Goal: Transaction & Acquisition: Subscribe to service/newsletter

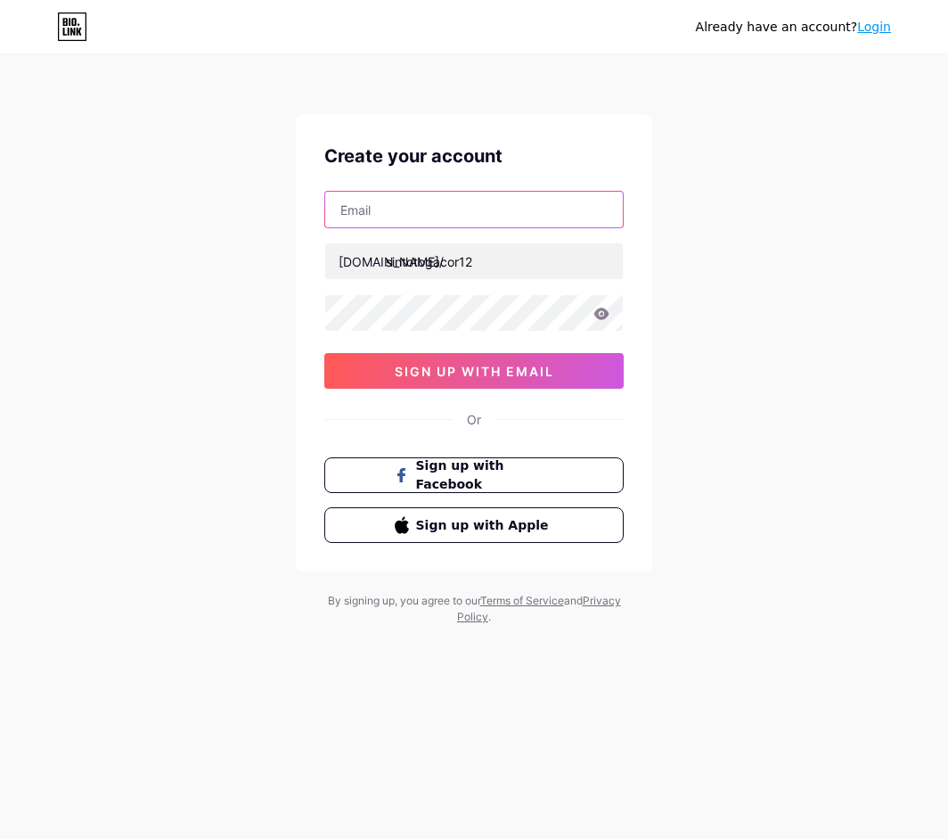
click at [465, 216] on input "text" at bounding box center [474, 210] width 298 height 36
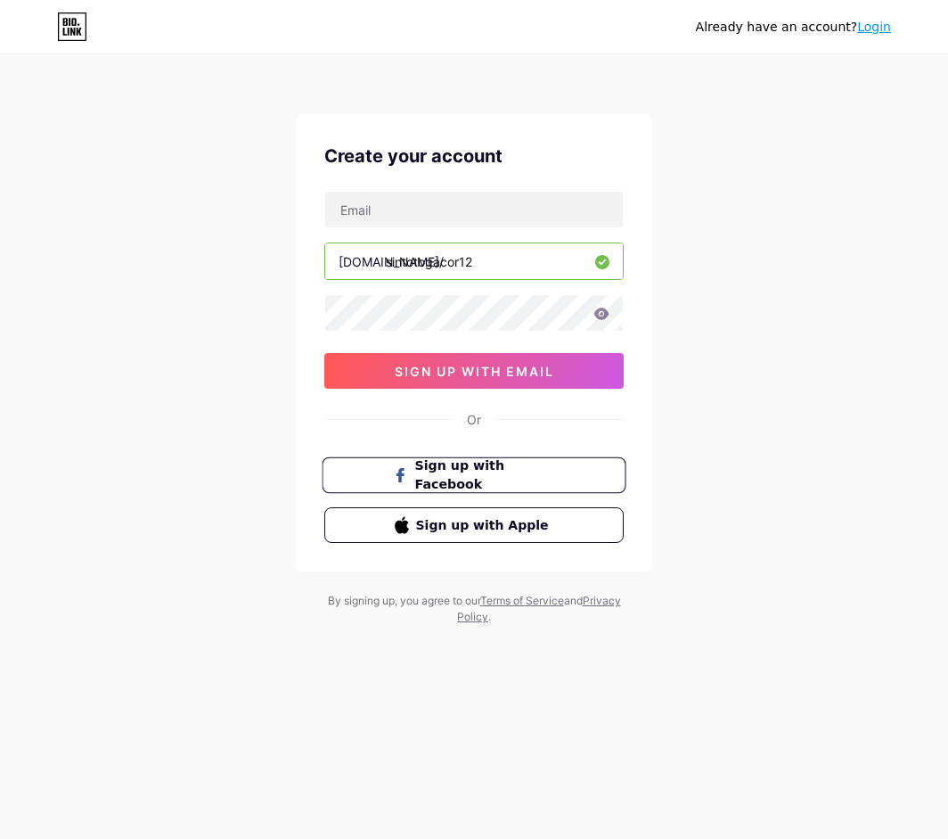
click at [484, 473] on span "Sign up with Facebook" at bounding box center [485, 475] width 140 height 38
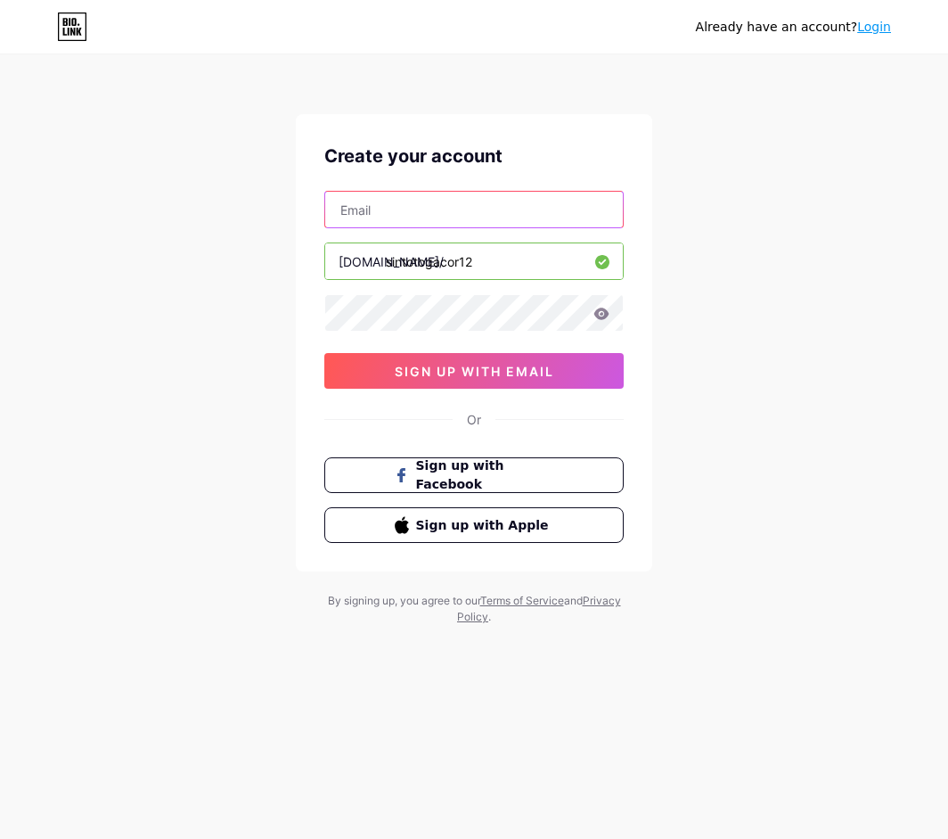
click at [430, 204] on input "text" at bounding box center [474, 210] width 298 height 36
click at [378, 217] on input "text" at bounding box center [474, 210] width 298 height 36
click at [383, 212] on input "text" at bounding box center [474, 210] width 298 height 36
type input "S"
type input "SINTOTOGACOR12"
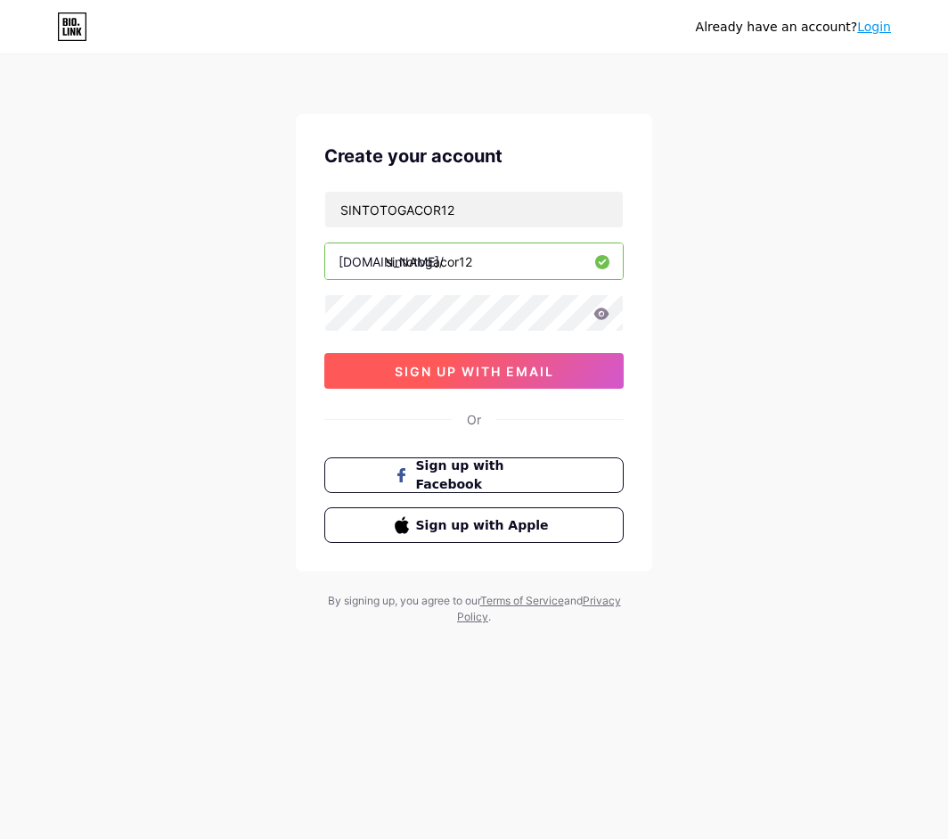
click at [524, 359] on button "sign up with email" at bounding box center [473, 371] width 299 height 36
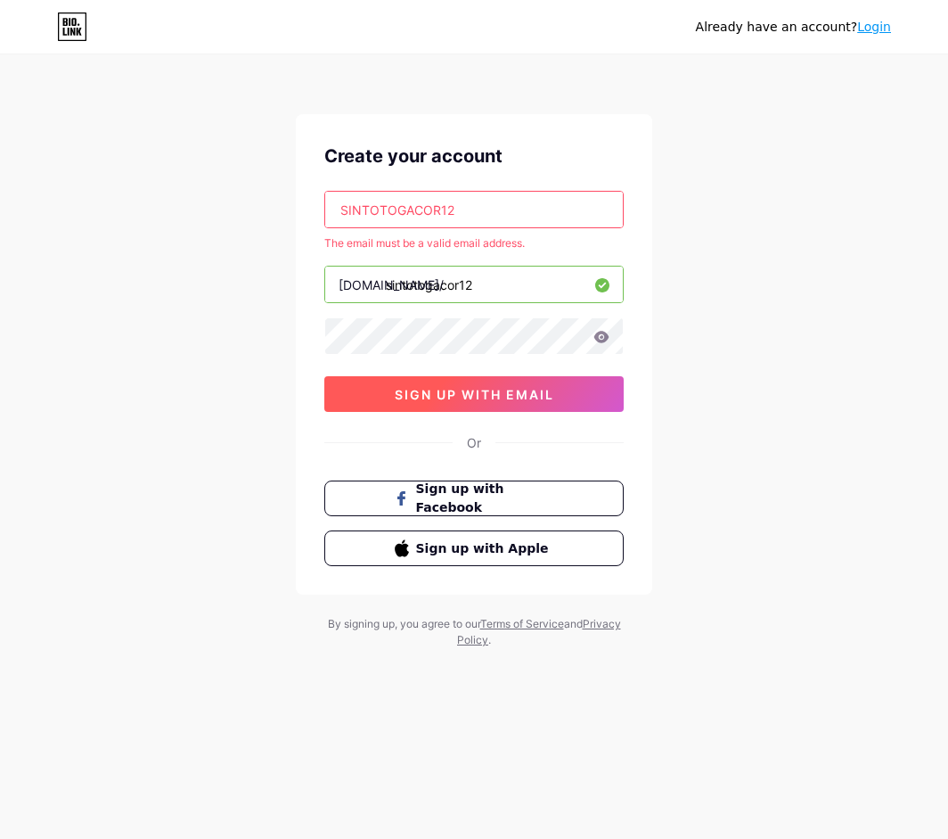
click at [536, 396] on span "sign up with email" at bounding box center [475, 394] width 160 height 15
click at [533, 396] on div "Create your account SINTOTOGACOR12 The email must be a valid email address. bio…" at bounding box center [474, 354] width 356 height 480
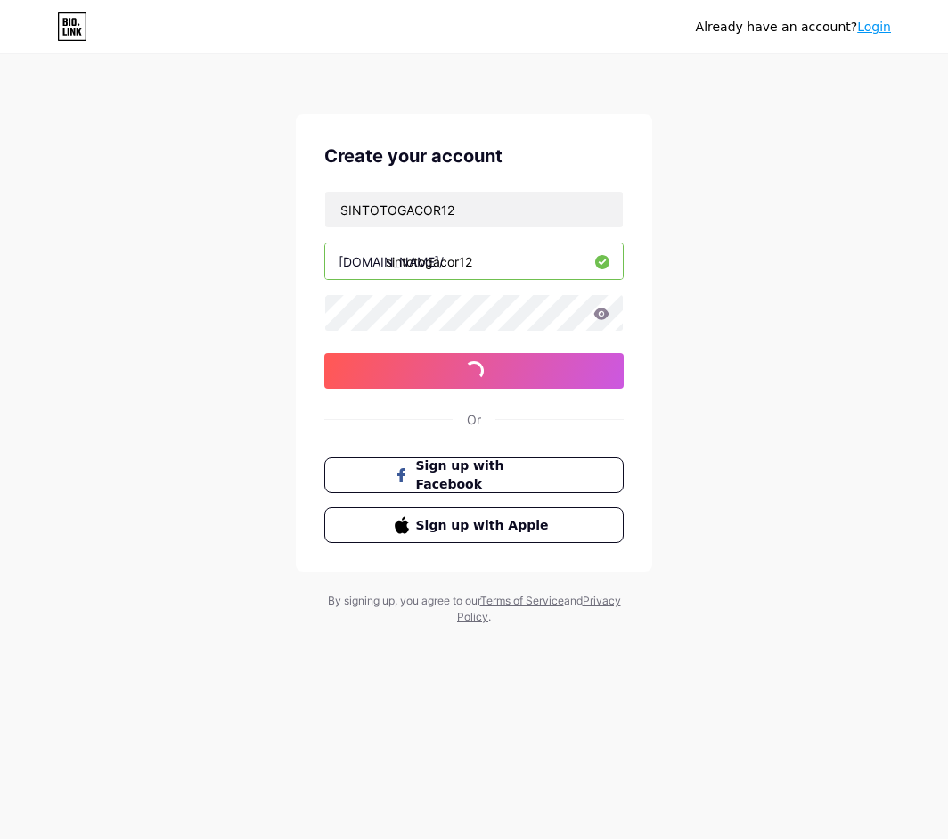
click at [533, 396] on div "Create your account SINTOTOGACOR12 bio.link/ sintotogacor12 0cAFcWeA5nLFRU-vkzS…" at bounding box center [474, 342] width 356 height 457
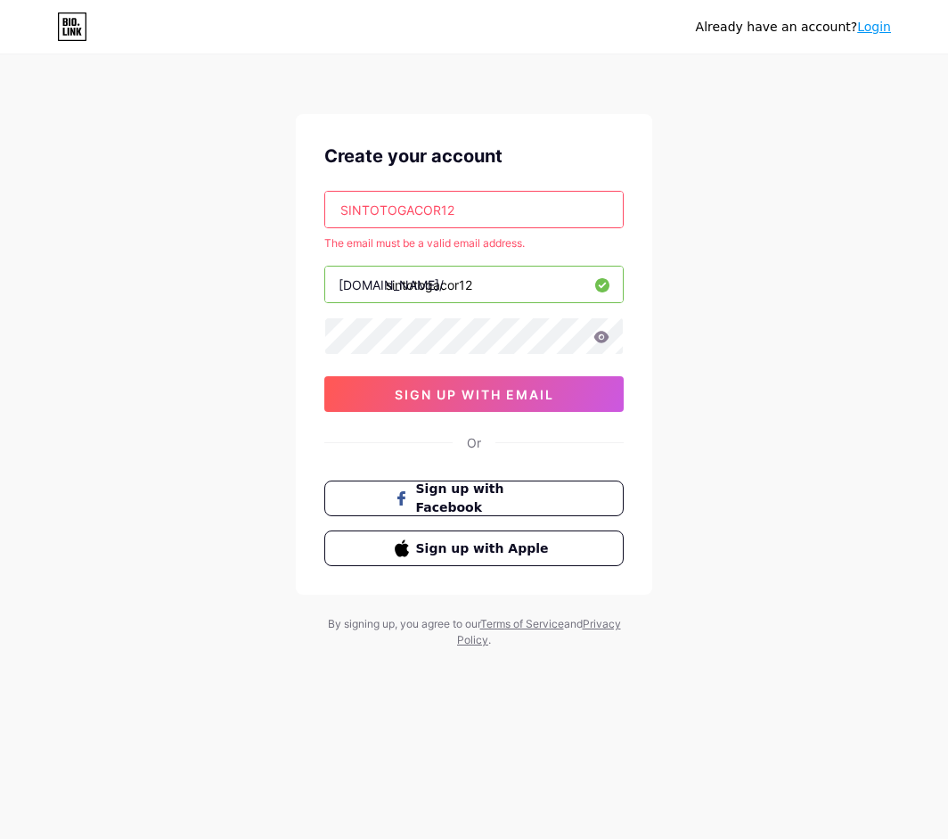
click at [505, 223] on input "SINTOTOGACOR12" at bounding box center [474, 210] width 298 height 36
click at [514, 221] on input "text" at bounding box center [474, 210] width 298 height 36
paste input "dikkapratamma5@gmail.com"
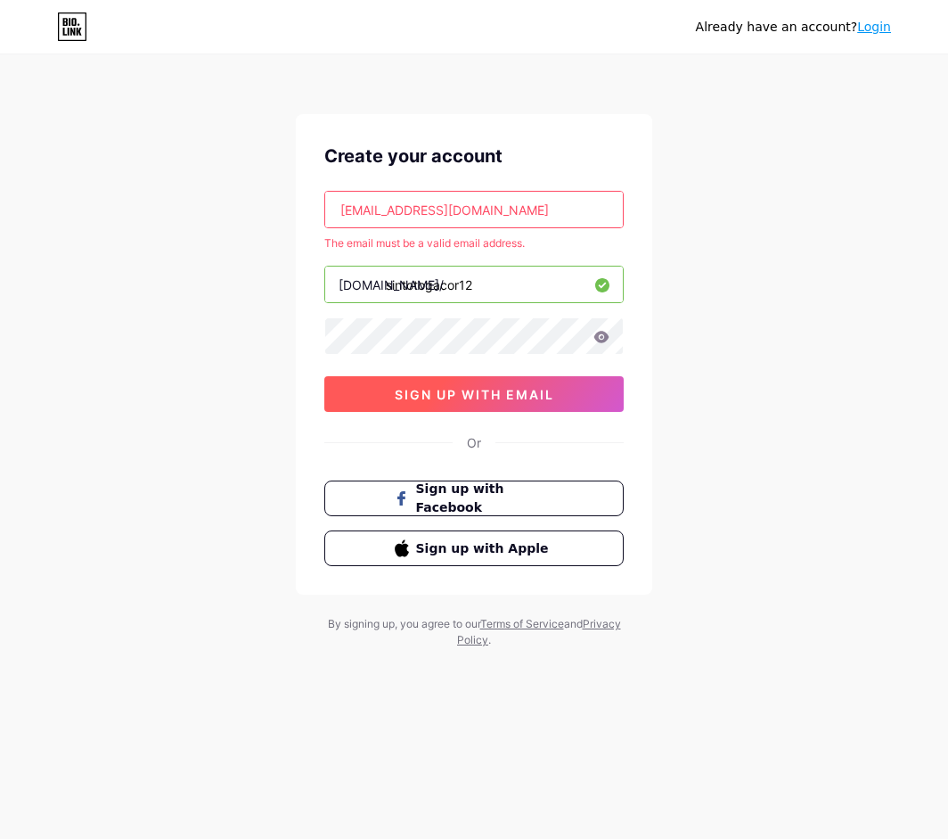
type input "dikkapratamma5@gmail.com"
click at [526, 407] on button "sign up with email" at bounding box center [473, 394] width 299 height 36
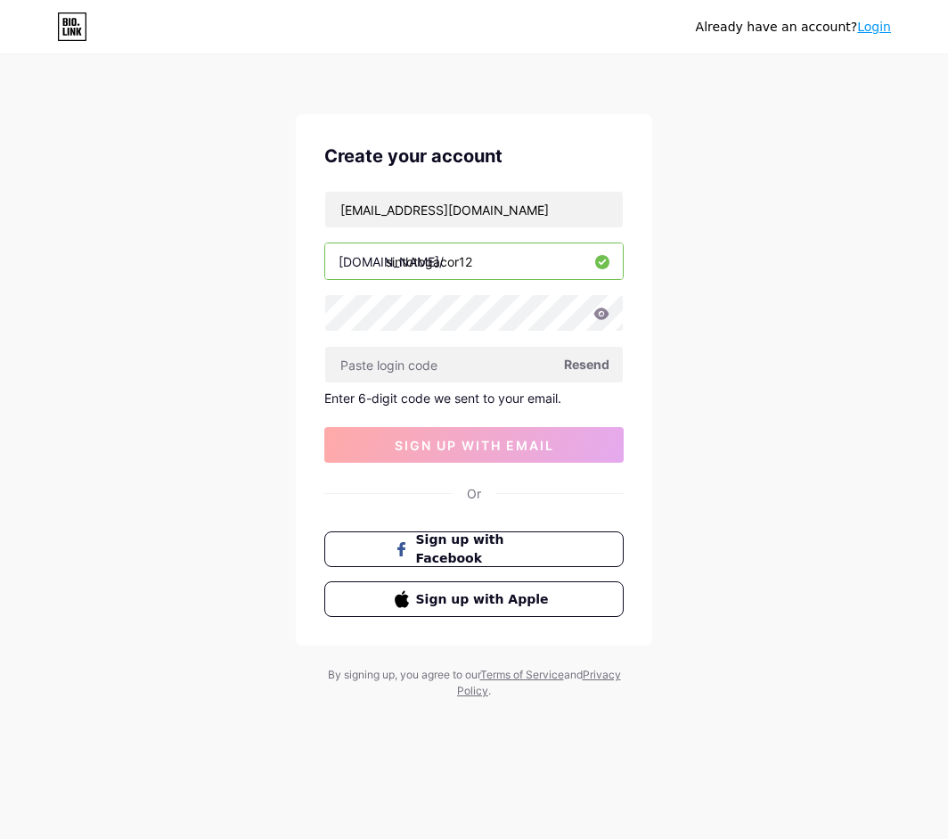
click at [573, 364] on span "Resend" at bounding box center [586, 364] width 45 height 19
click at [412, 367] on input "text" at bounding box center [474, 365] width 298 height 36
click at [504, 370] on input "text" at bounding box center [474, 365] width 298 height 36
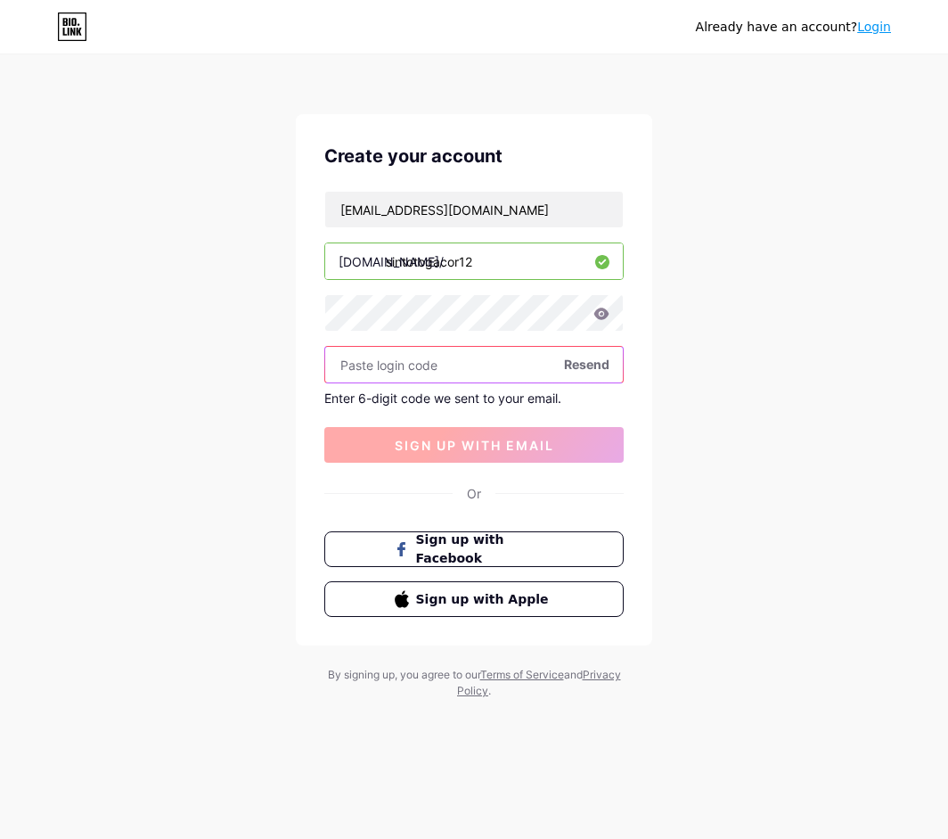
paste input "murah123@"
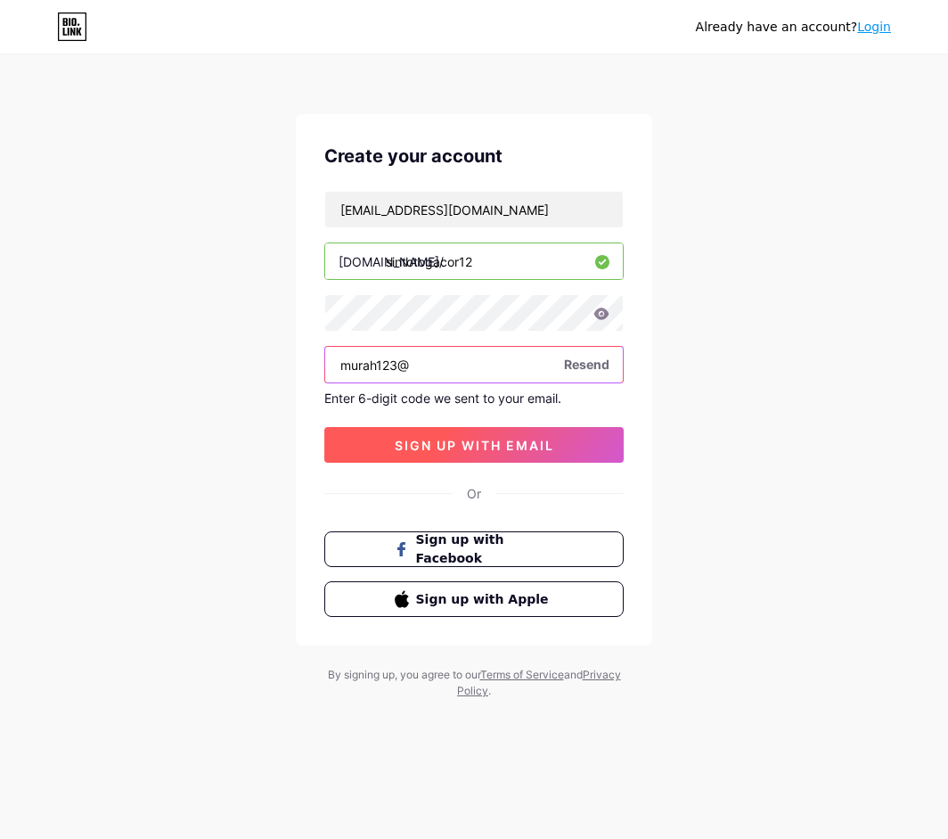
type input "murah123@"
click at [512, 438] on span "sign up with email" at bounding box center [475, 445] width 160 height 15
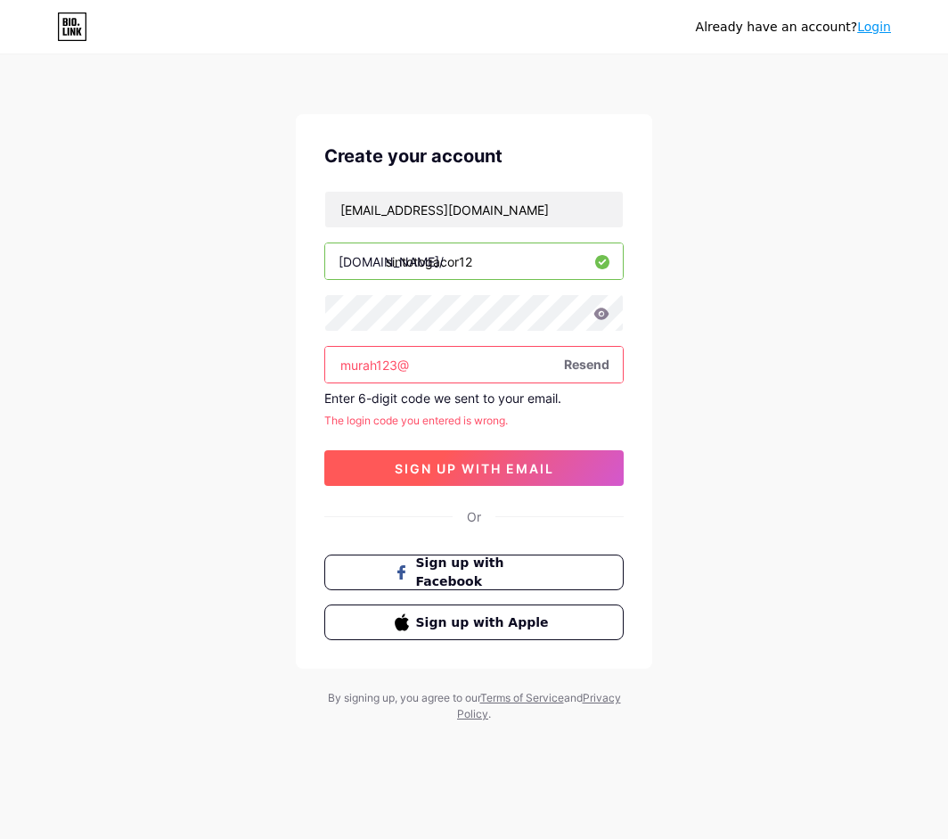
click at [490, 468] on span "sign up with email" at bounding box center [475, 468] width 160 height 15
click at [445, 359] on input "murah123@" at bounding box center [474, 365] width 298 height 36
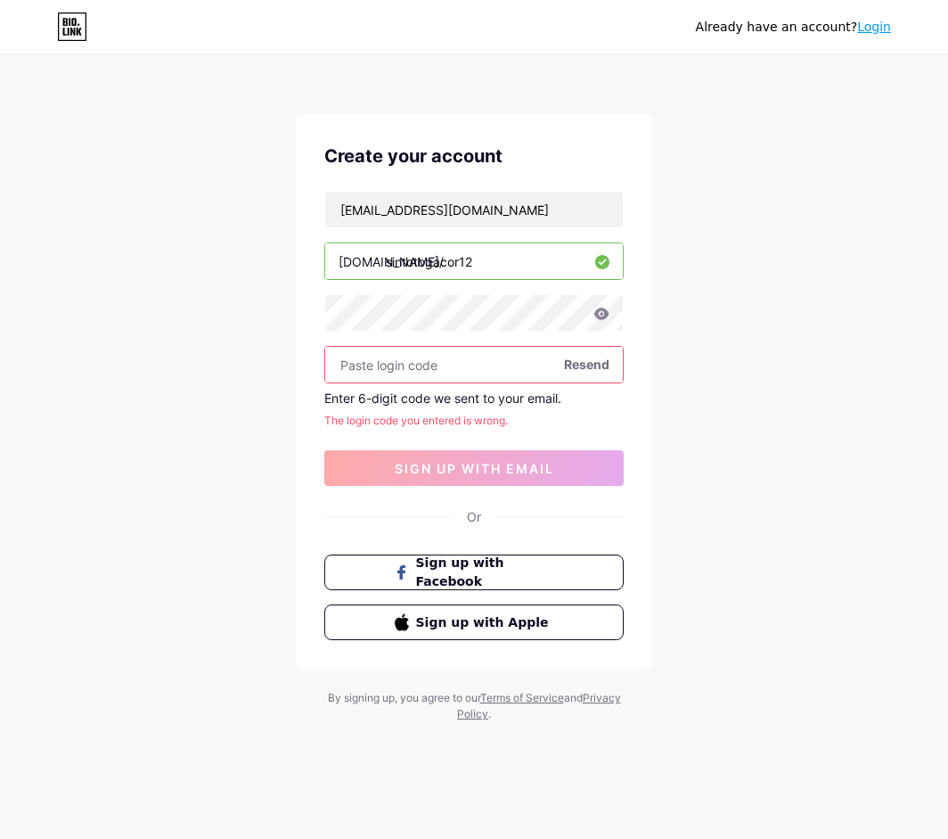
click at [880, 31] on link "Login" at bounding box center [874, 27] width 34 height 14
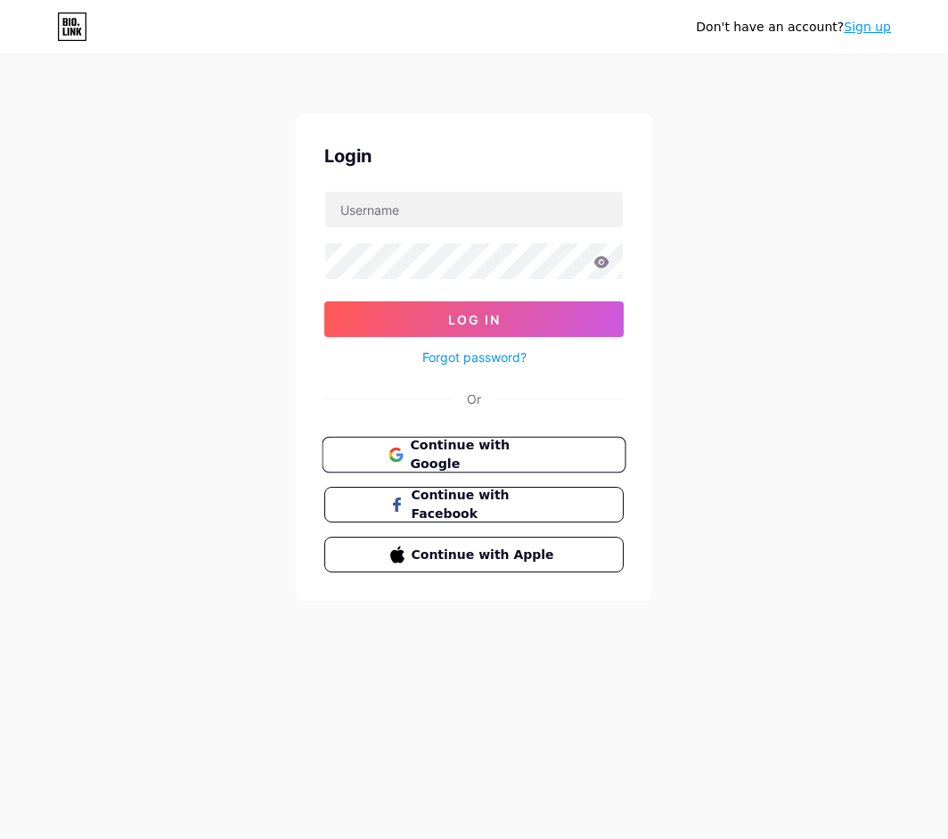
click at [425, 455] on span "Continue with Google" at bounding box center [484, 455] width 149 height 38
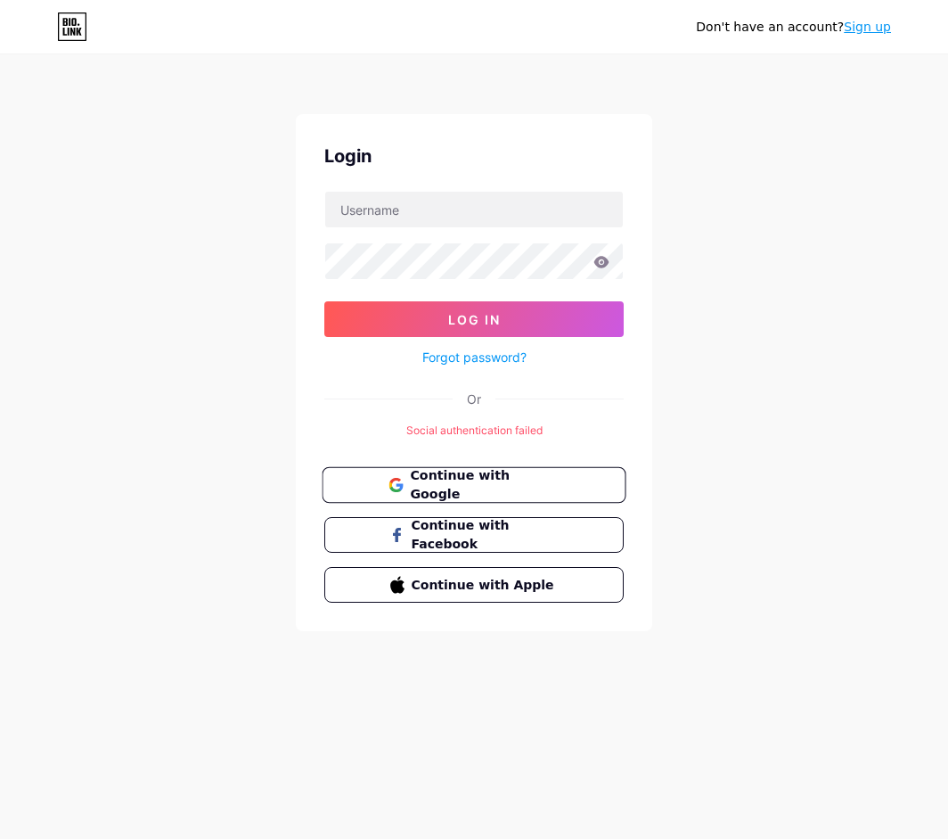
click at [499, 477] on span "Continue with Google" at bounding box center [484, 485] width 149 height 38
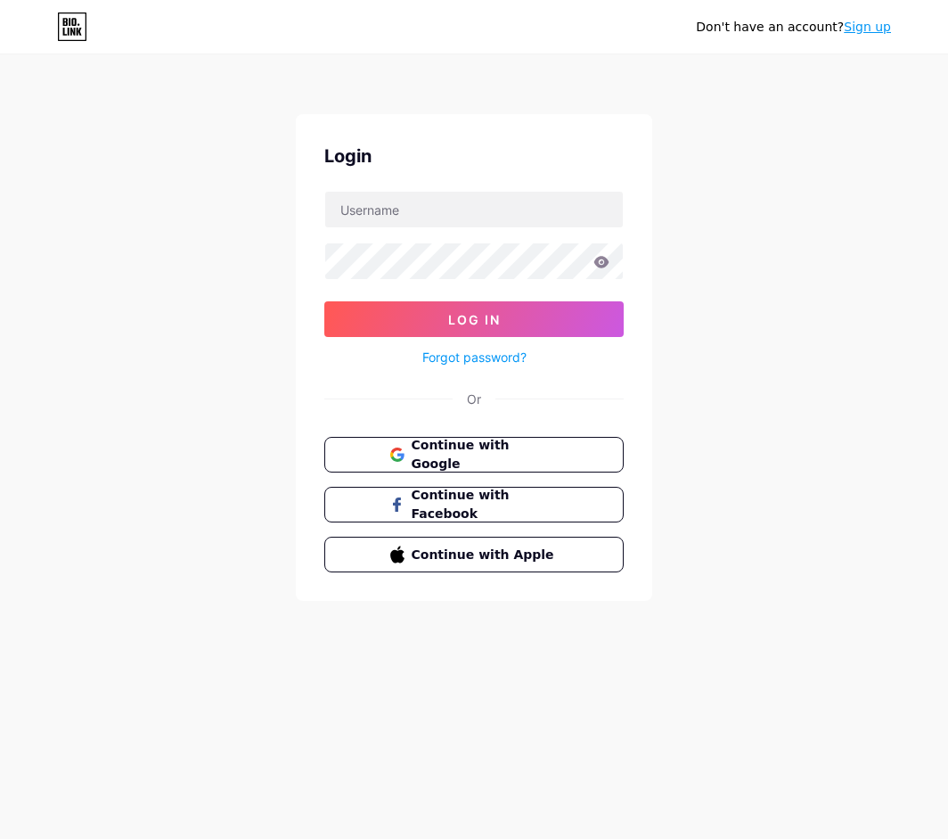
click at [867, 12] on div "Don't have an account? Sign up" at bounding box center [474, 26] width 948 height 53
click at [872, 20] on link "Sign up" at bounding box center [867, 27] width 47 height 14
